Goal: Information Seeking & Learning: Learn about a topic

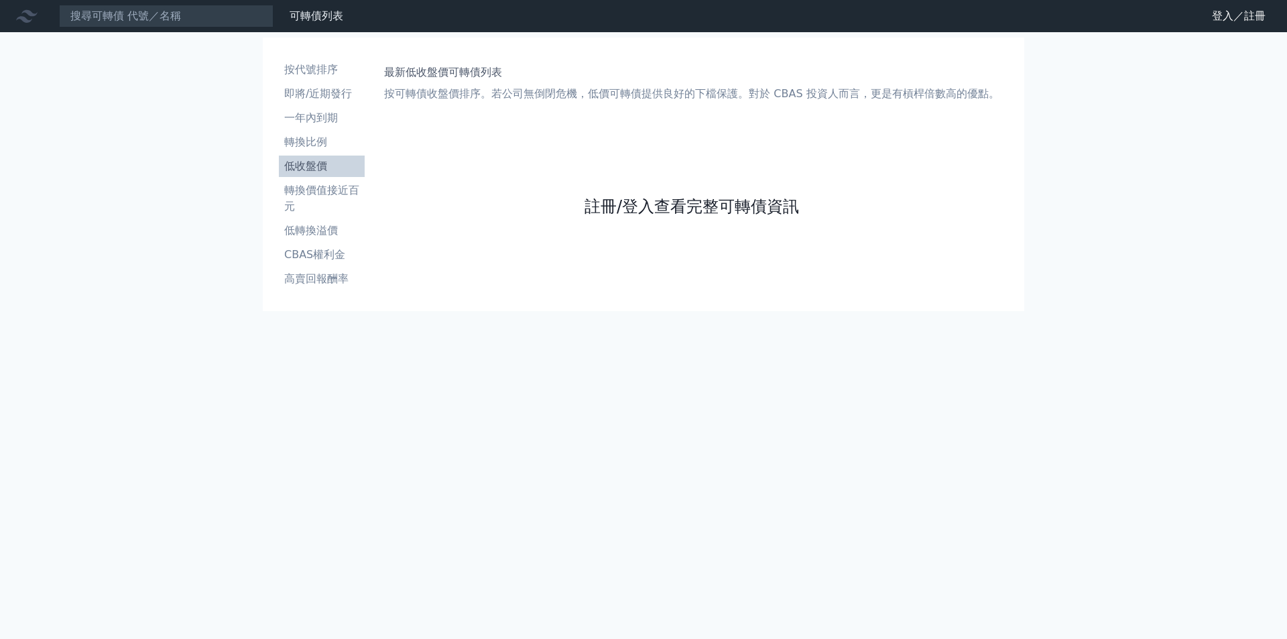
click at [701, 206] on link "註冊/登入查看完整可轉債資訊" at bounding box center [691, 206] width 214 height 21
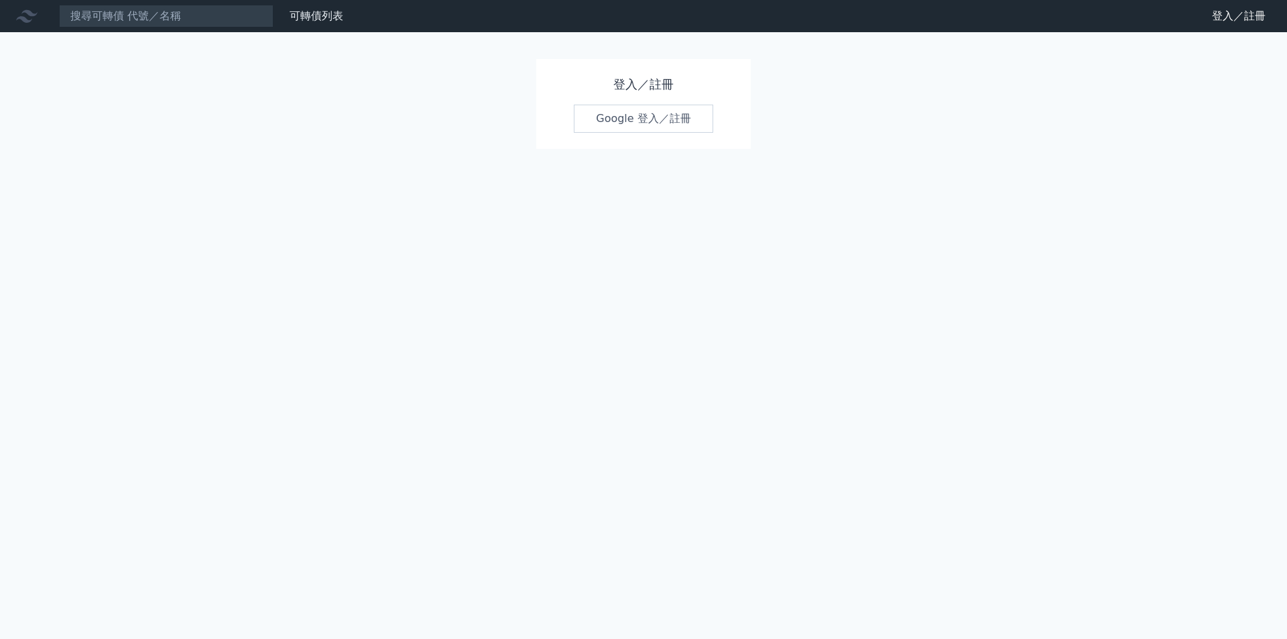
click at [654, 119] on link "Google 登入／註冊" at bounding box center [643, 119] width 139 height 28
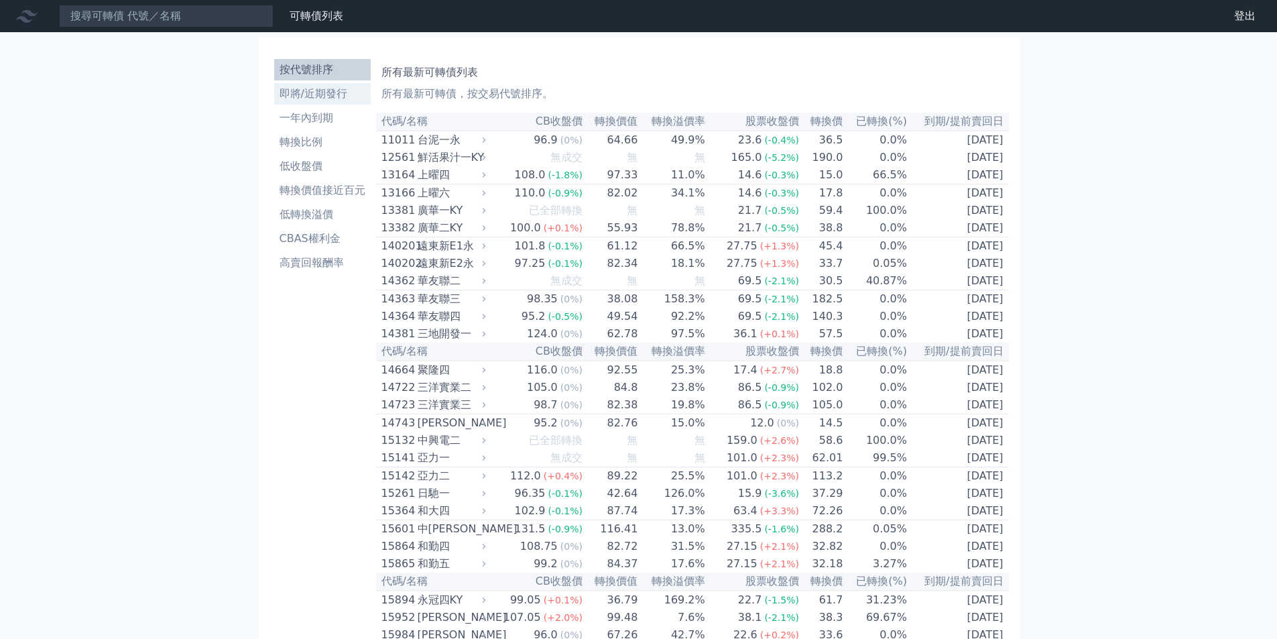
click at [295, 95] on li "即將/近期發行" at bounding box center [322, 94] width 97 height 16
